Goal: Transaction & Acquisition: Subscribe to service/newsletter

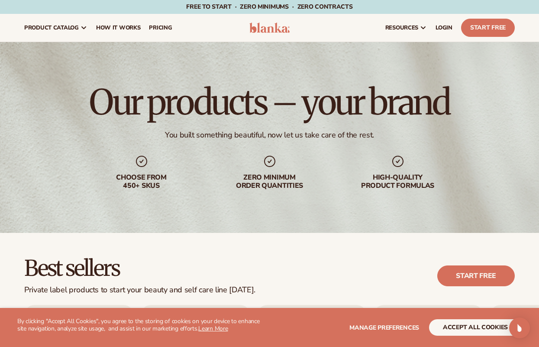
click at [483, 324] on button "accept all cookies" at bounding box center [475, 327] width 93 height 16
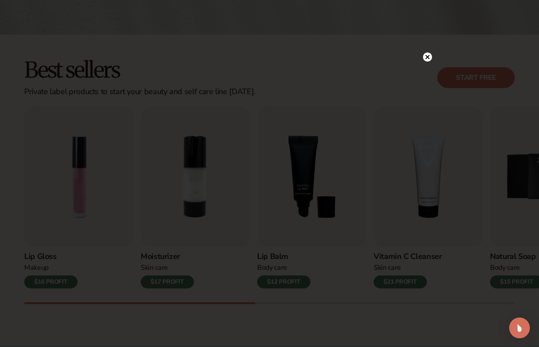
scroll to position [297, 0]
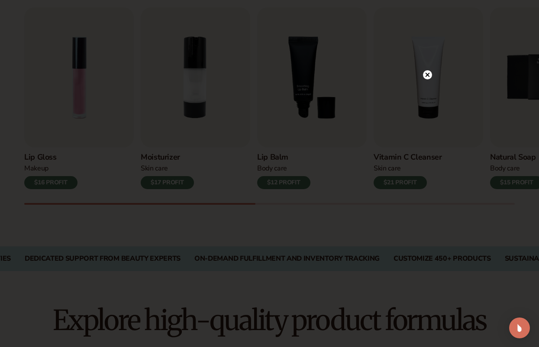
click at [429, 76] on icon at bounding box center [427, 74] width 4 height 4
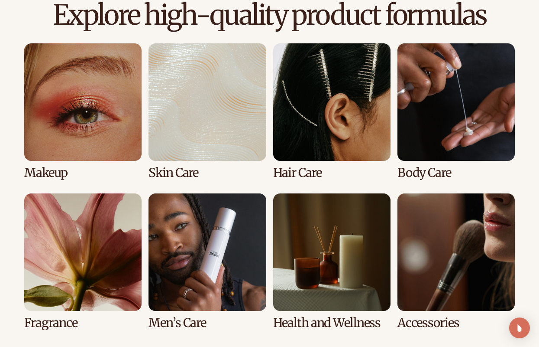
scroll to position [603, 0]
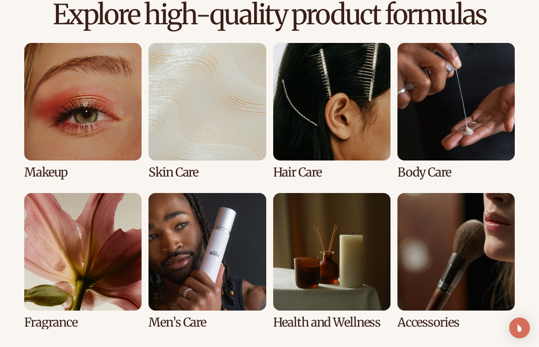
click at [347, 92] on link "3 / 8" at bounding box center [331, 111] width 117 height 136
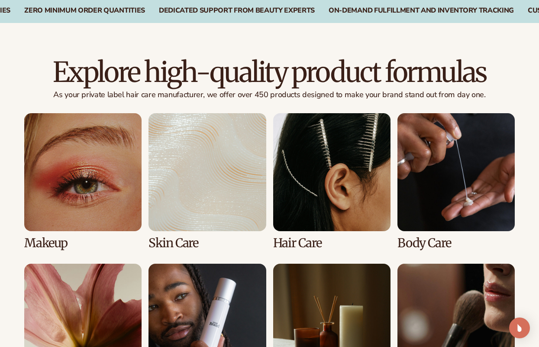
scroll to position [649, 0]
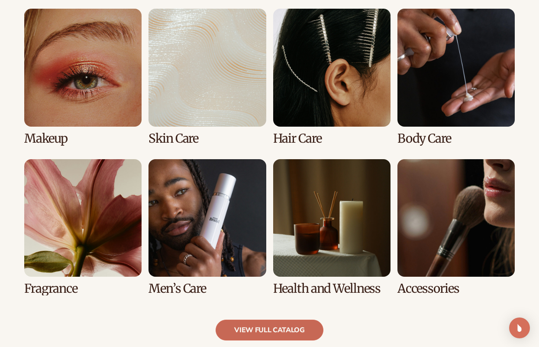
click at [253, 333] on link "view full catalog" at bounding box center [270, 329] width 108 height 21
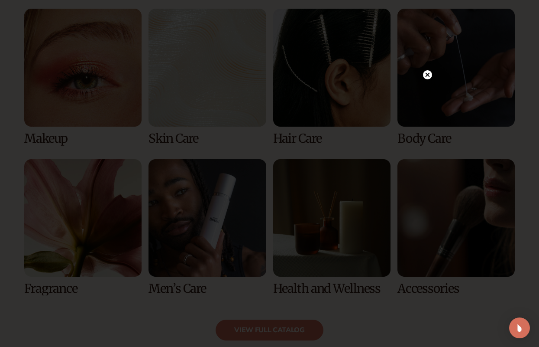
click at [426, 75] on circle at bounding box center [427, 74] width 9 height 9
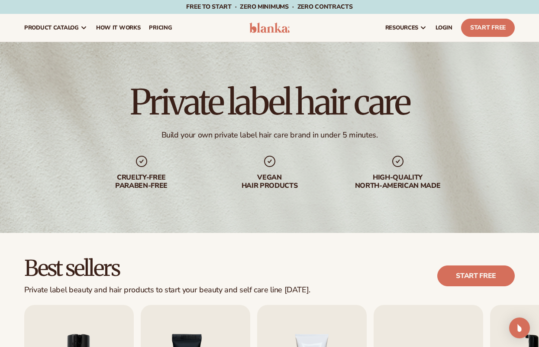
scroll to position [0, 0]
click at [166, 25] on span "pricing" at bounding box center [160, 27] width 23 height 7
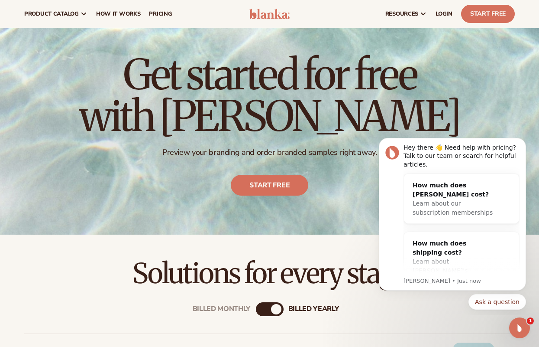
scroll to position [1, 0]
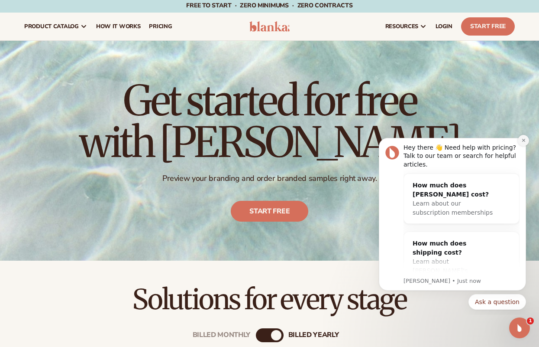
click at [523, 141] on icon "Dismiss notification" at bounding box center [524, 140] width 5 height 5
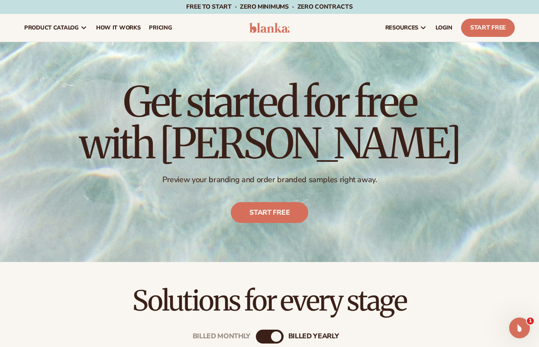
scroll to position [0, 0]
click at [255, 29] on img at bounding box center [270, 28] width 41 height 10
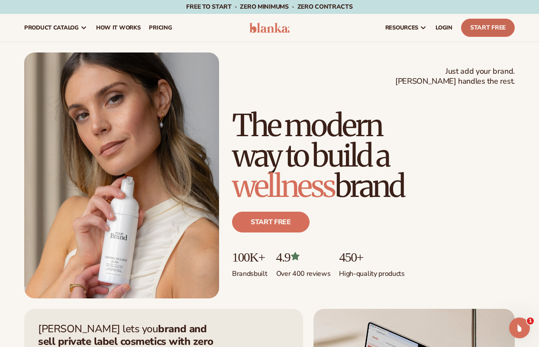
click at [482, 28] on link "Start Free" at bounding box center [488, 28] width 54 height 18
